Goal: Information Seeking & Learning: Learn about a topic

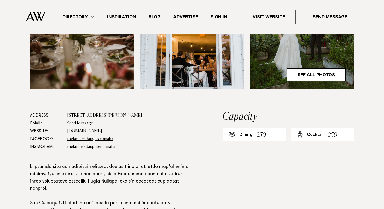
scroll to position [207, 0]
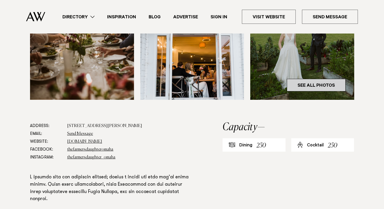
click at [297, 81] on link "See All Photos" at bounding box center [316, 85] width 59 height 13
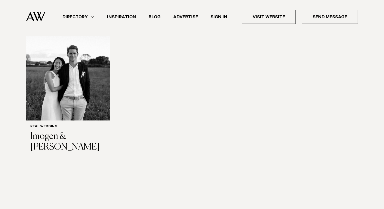
scroll to position [566, 0]
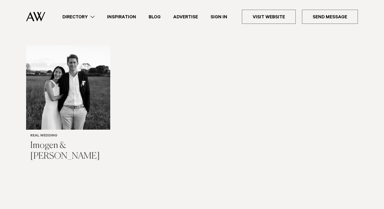
click at [85, 109] on img "1 / 1" at bounding box center [68, 87] width 84 height 84
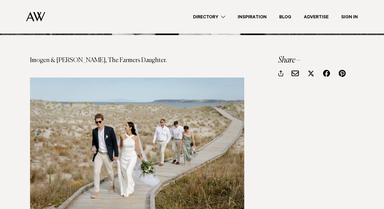
scroll to position [256, 0]
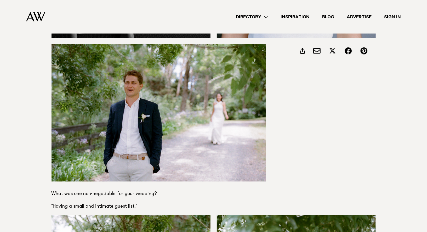
scroll to position [958, 0]
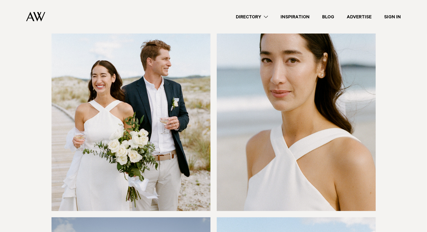
scroll to position [2689, 0]
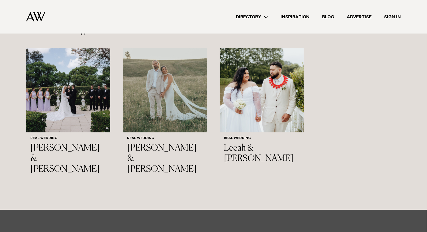
scroll to position [5988, 0]
